Goal: Transaction & Acquisition: Download file/media

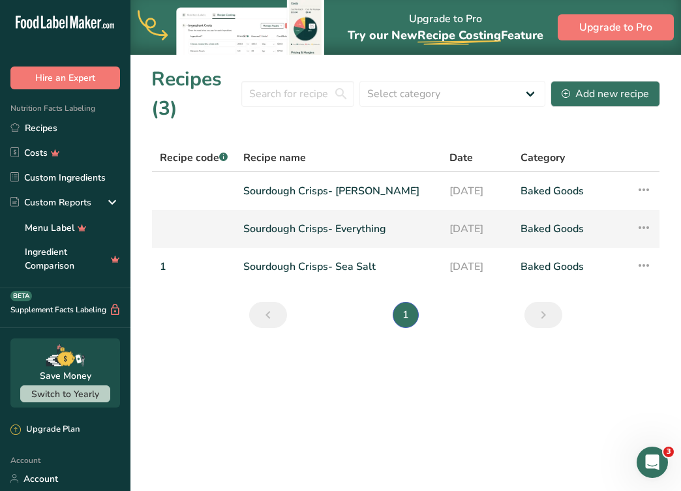
click at [387, 224] on link "Sourdough Crisps- Everything" at bounding box center [338, 228] width 190 height 27
click at [583, 217] on link "Baked Goods" at bounding box center [570, 228] width 100 height 27
click at [638, 227] on icon at bounding box center [644, 227] width 16 height 23
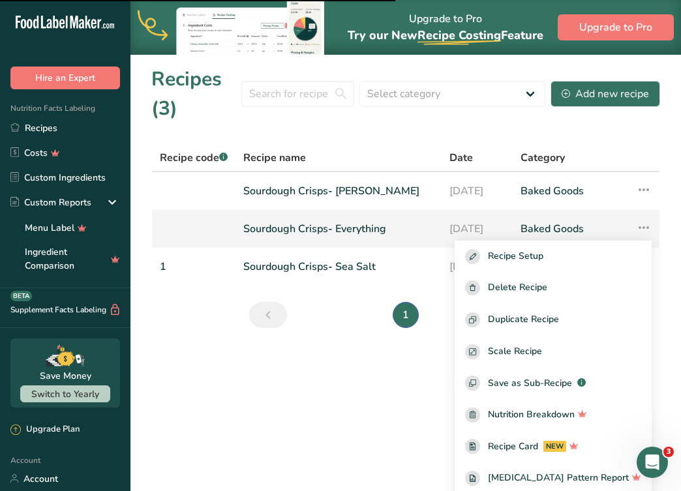
click at [599, 236] on link "Baked Goods" at bounding box center [570, 228] width 100 height 27
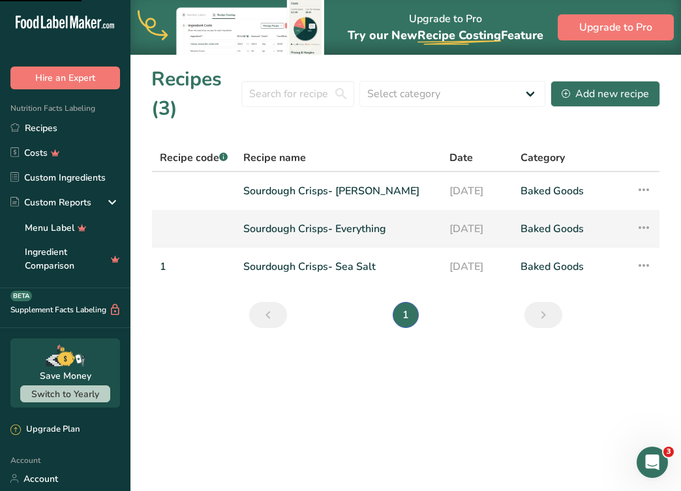
click at [565, 233] on link "Baked Goods" at bounding box center [570, 228] width 100 height 27
click at [348, 222] on link "Sourdough Crisps- Everything" at bounding box center [338, 228] width 190 height 27
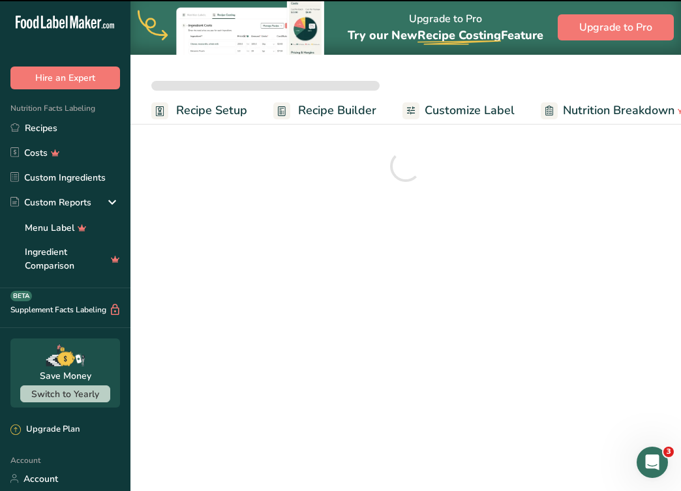
click at [351, 227] on main "Upgrade to Pro Try our New Recipe Costing .a-29{fill:none;stroke-linecap:round;…" at bounding box center [340, 245] width 681 height 491
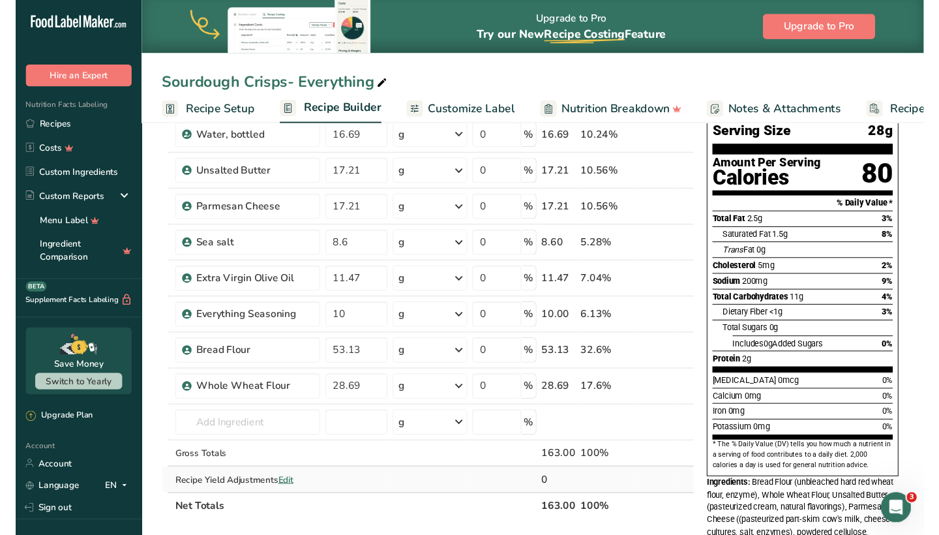
scroll to position [102, 0]
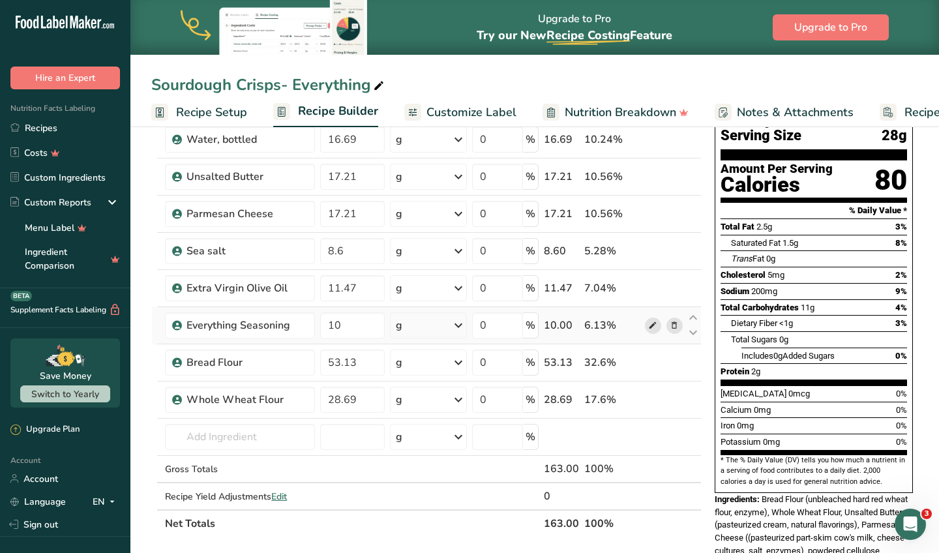
click at [656, 327] on icon at bounding box center [652, 326] width 9 height 14
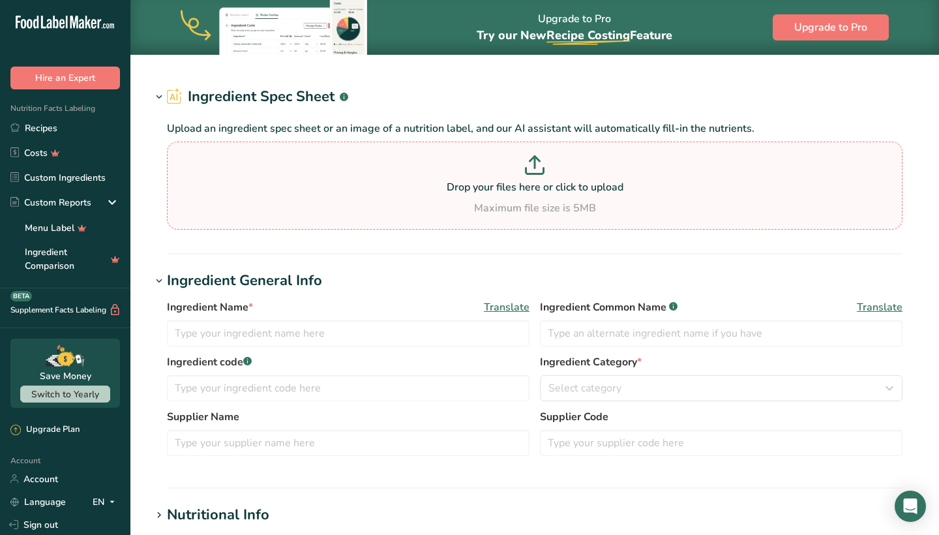
type input "Everything Seasoning"
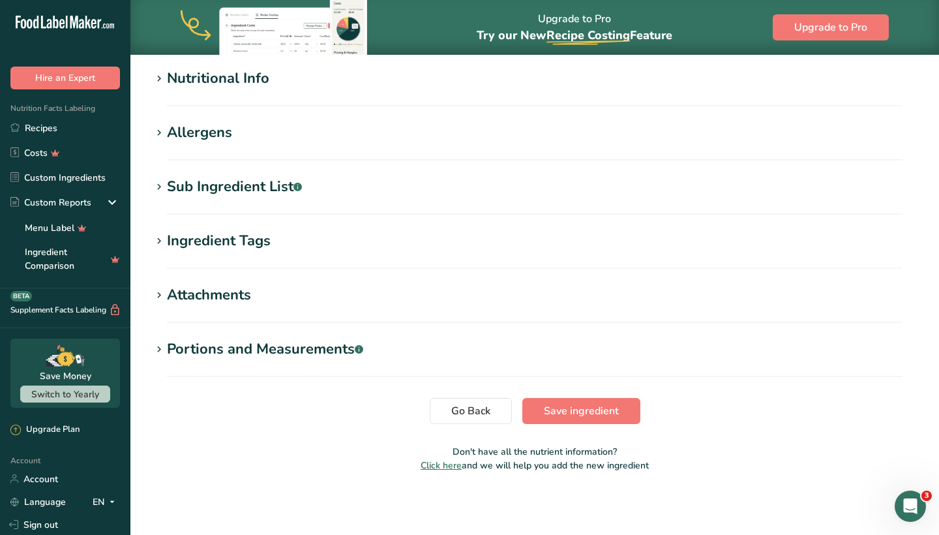
scroll to position [466, 0]
click at [203, 134] on div "Allergens" at bounding box center [199, 133] width 65 height 22
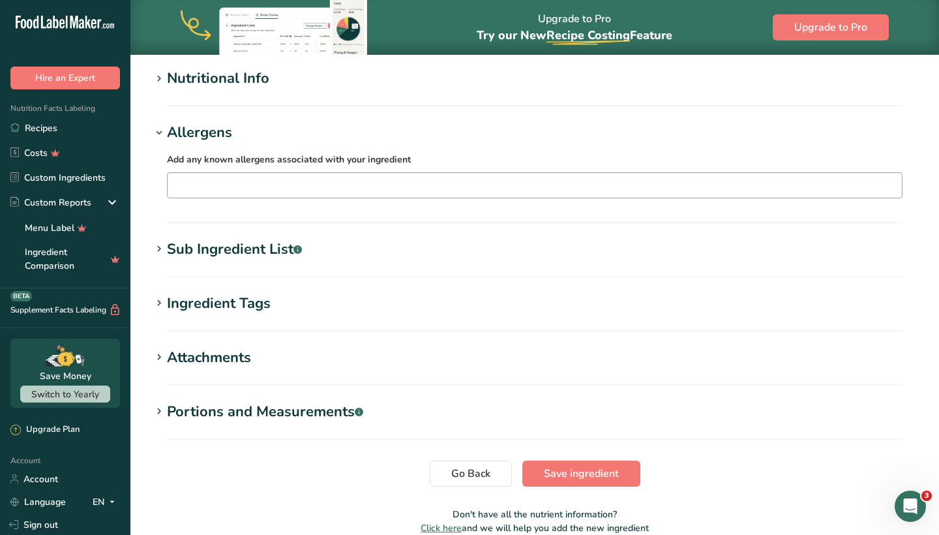
click at [282, 192] on input "text" at bounding box center [535, 185] width 734 height 20
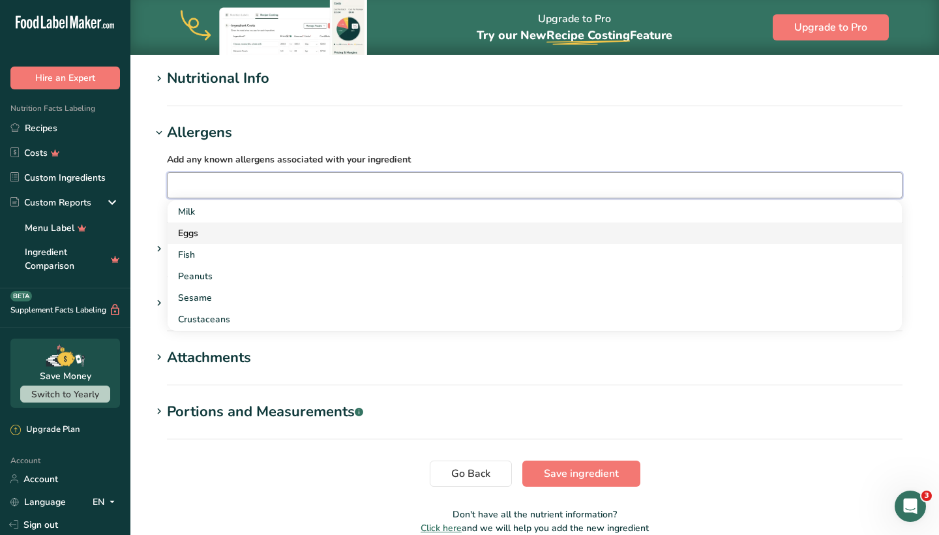
scroll to position [70, 0]
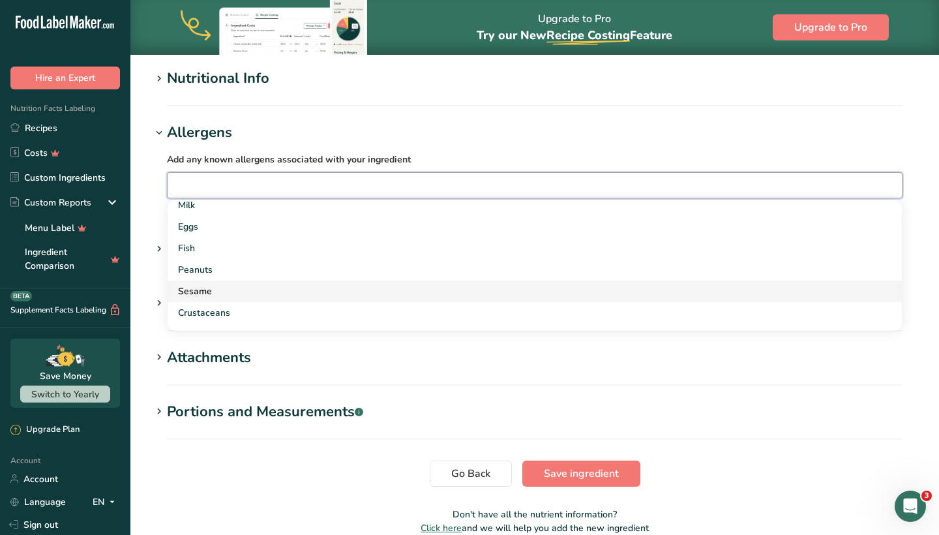
click at [251, 293] on div "Sesame" at bounding box center [524, 291] width 693 height 14
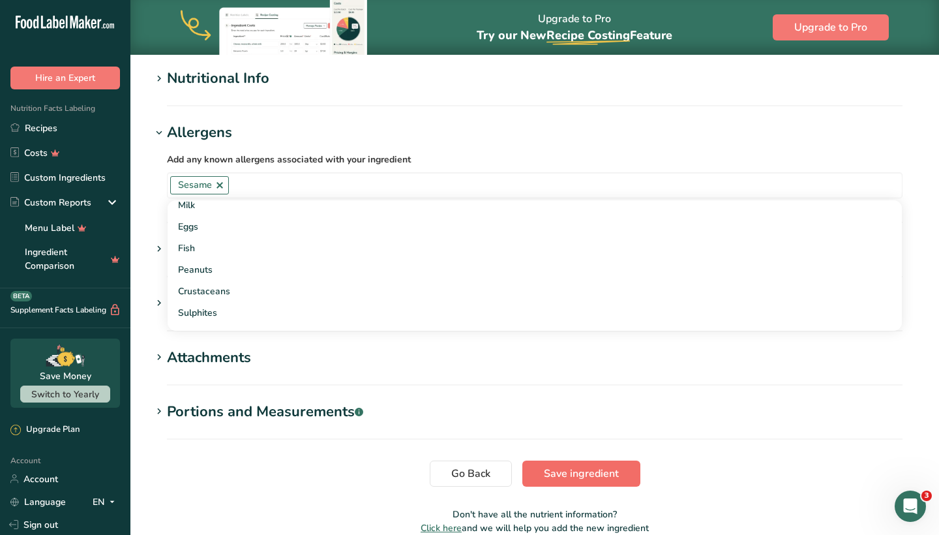
click at [616, 470] on span "Save ingredient" at bounding box center [581, 474] width 75 height 16
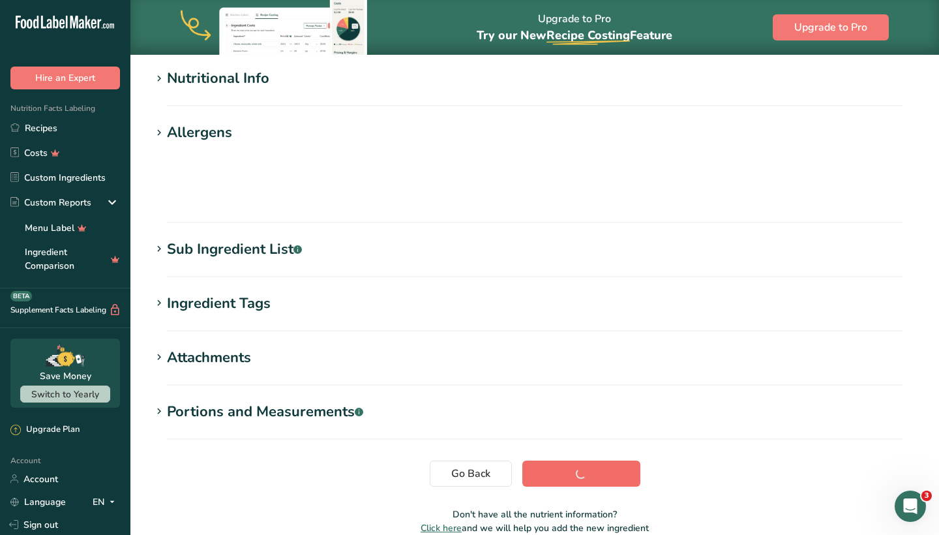
scroll to position [156, 0]
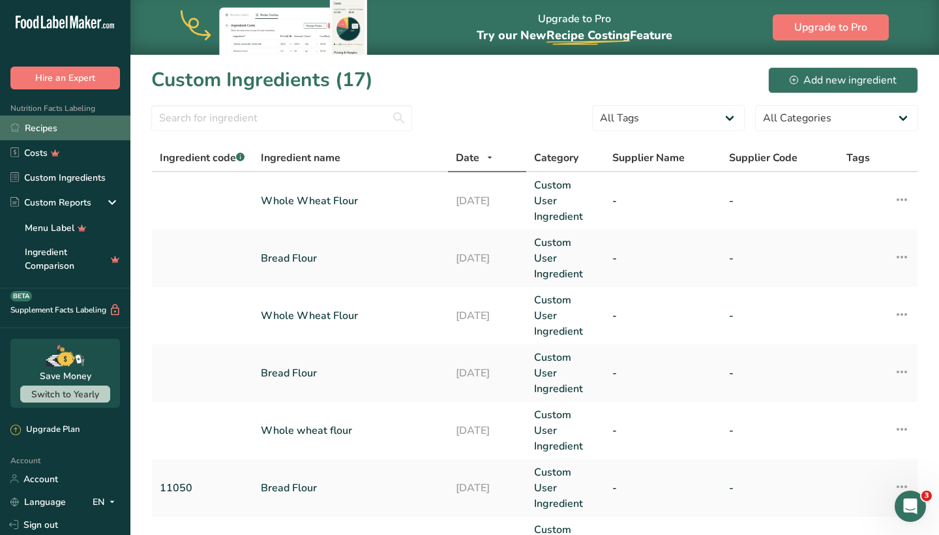
click at [57, 129] on link "Recipes" at bounding box center [65, 127] width 130 height 25
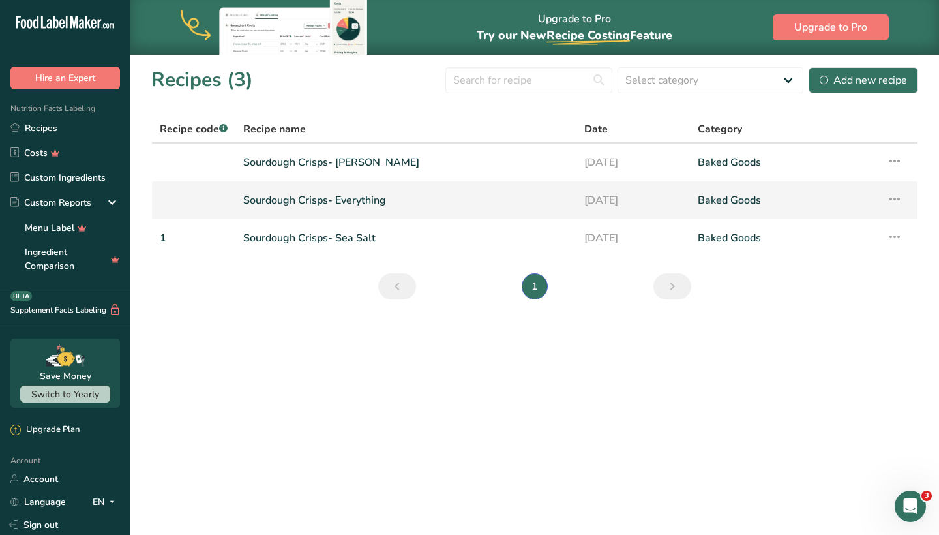
click at [560, 203] on link "Sourdough Crisps- Everything" at bounding box center [405, 199] width 325 height 27
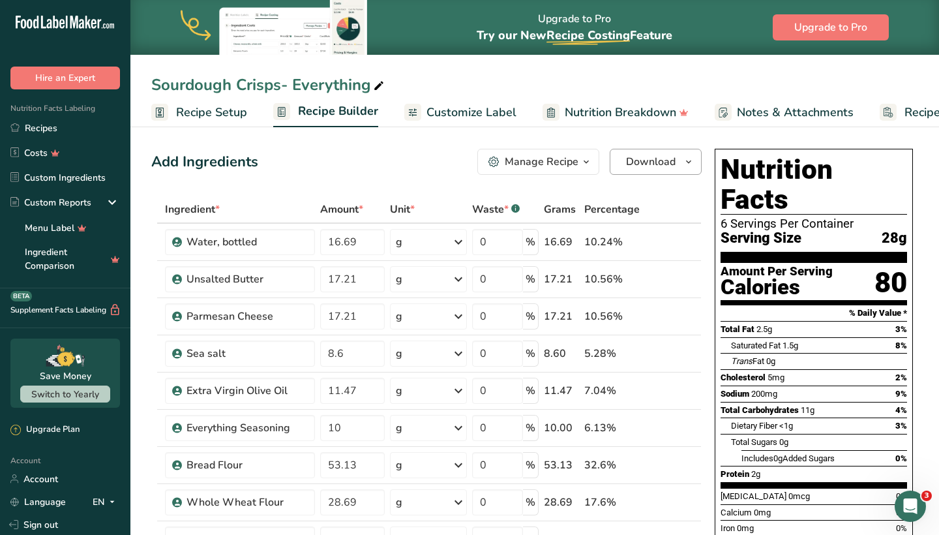
click at [663, 166] on span "Download" at bounding box center [651, 162] width 50 height 16
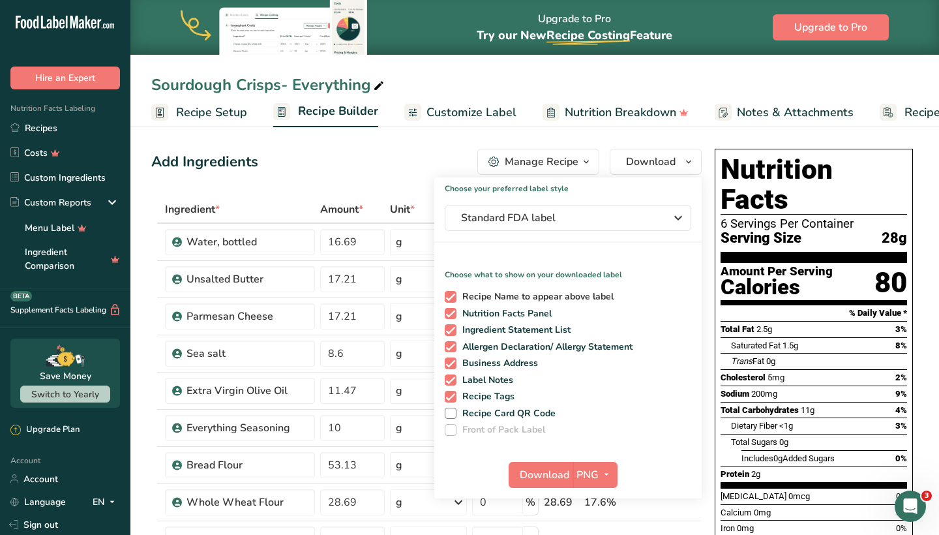
click at [451, 297] on span at bounding box center [451, 297] width 12 height 12
click at [451, 297] on input "Recipe Name to appear above label" at bounding box center [449, 296] width 8 height 8
checkbox input "false"
click at [455, 362] on span at bounding box center [451, 363] width 12 height 12
click at [453, 362] on input "Business Address" at bounding box center [449, 363] width 8 height 8
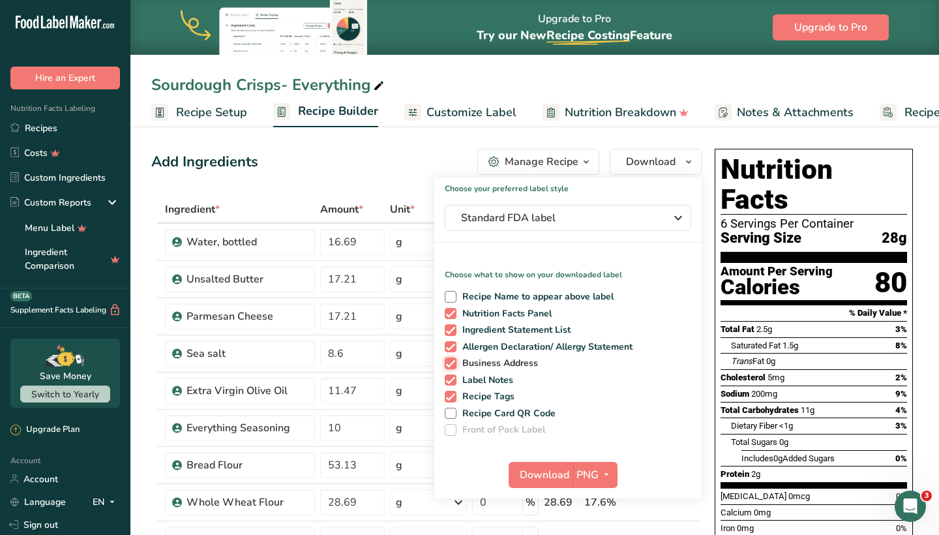
checkbox input "false"
click at [451, 395] on span at bounding box center [451, 397] width 12 height 12
click at [451, 395] on input "Recipe Tags" at bounding box center [449, 396] width 8 height 8
checkbox input "false"
click at [451, 376] on span at bounding box center [451, 380] width 12 height 12
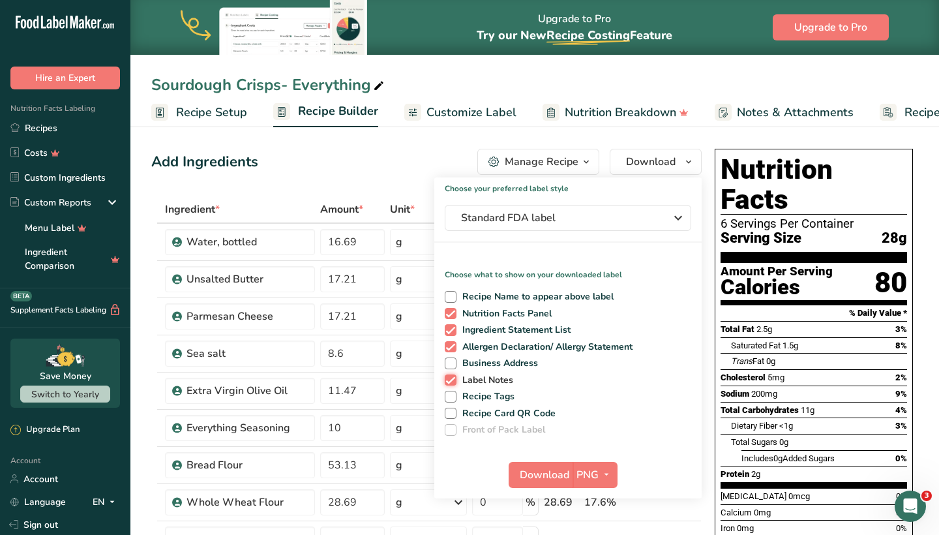
click at [451, 376] on input "Label Notes" at bounding box center [449, 380] width 8 height 8
checkbox input "false"
click at [544, 467] on span "Download" at bounding box center [545, 475] width 50 height 16
